Goal: Task Accomplishment & Management: Manage account settings

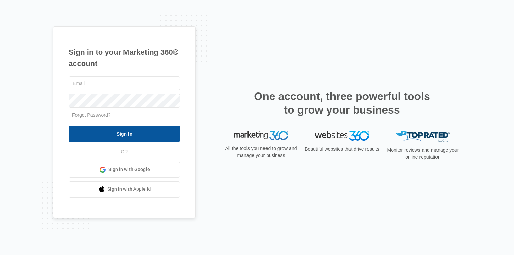
type input "[PERSON_NAME][EMAIL_ADDRESS][PERSON_NAME][DOMAIN_NAME]"
click at [144, 132] on input "Sign In" at bounding box center [125, 134] width 112 height 16
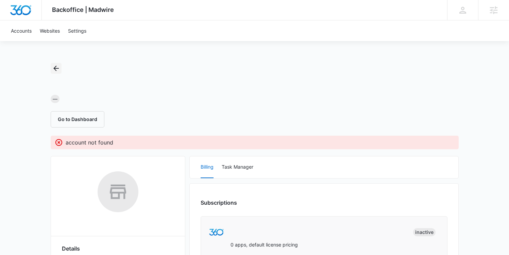
click at [57, 68] on icon "Back" at bounding box center [55, 68] width 5 height 5
